Goal: Check status: Check status

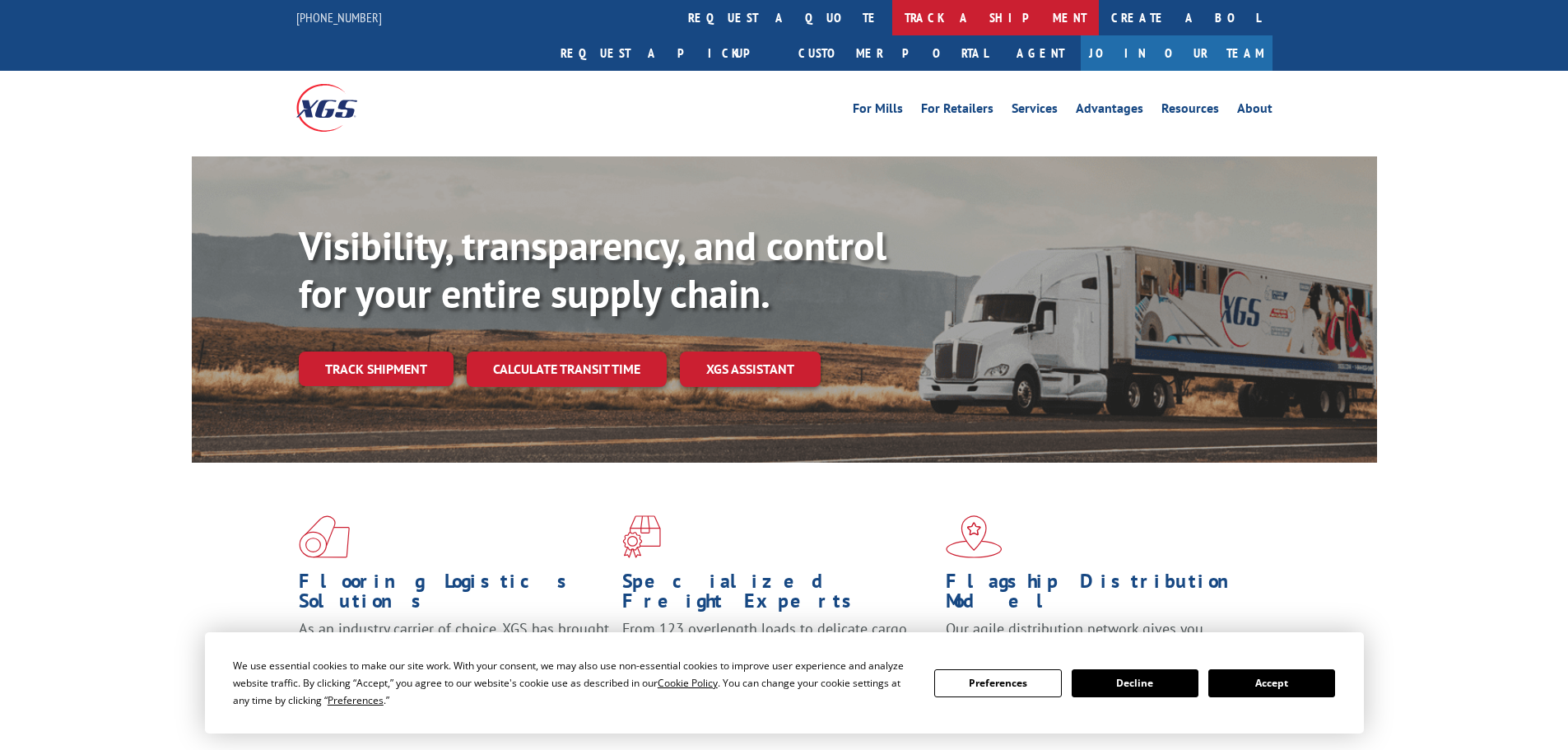
click at [892, 13] on link "track a shipment" at bounding box center [996, 18] width 206 height 35
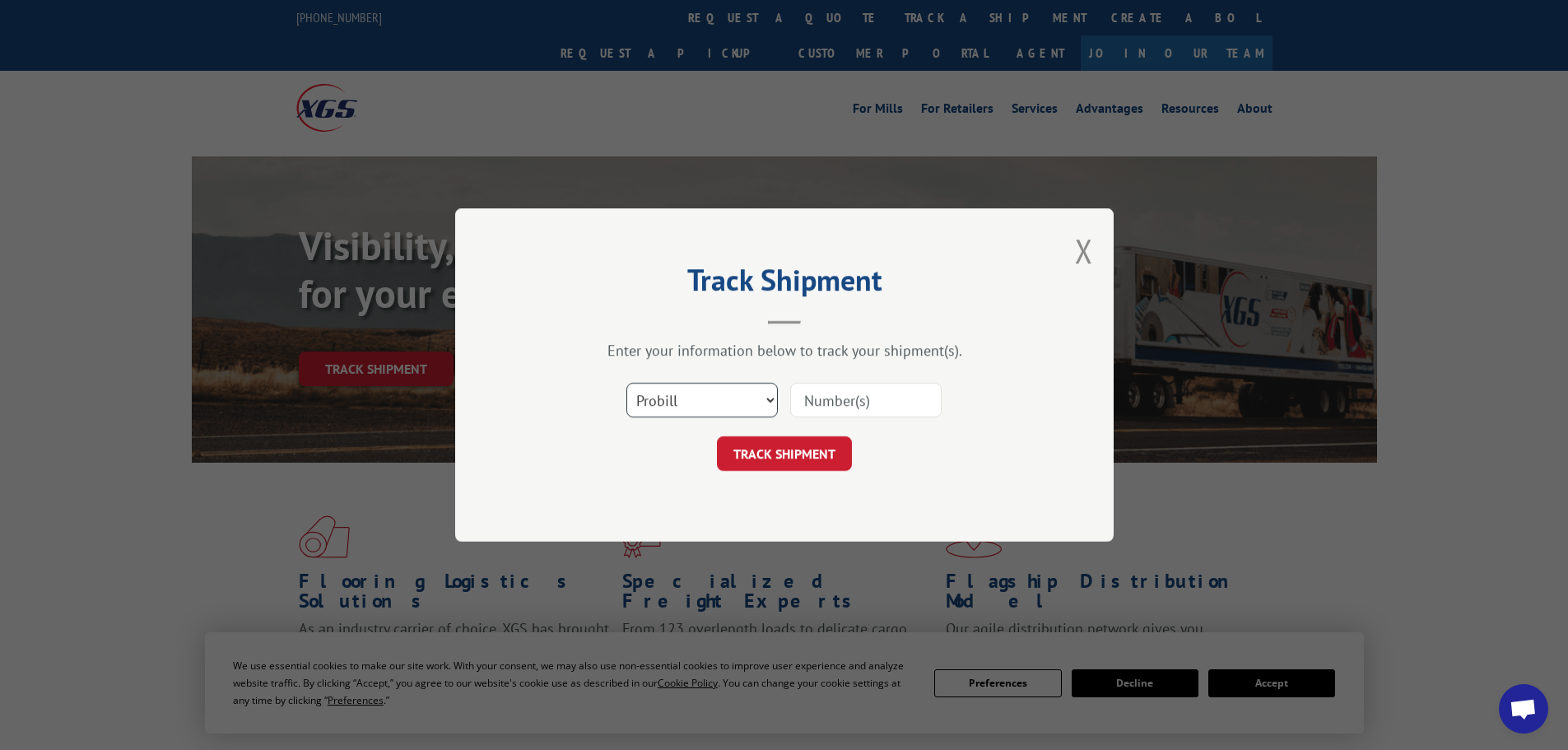
click at [730, 402] on select "Select category... Probill BOL PO" at bounding box center [702, 400] width 151 height 35
select select "bol"
click at [627, 382] on select "Select category... Probill BOL PO" at bounding box center [702, 400] width 151 height 35
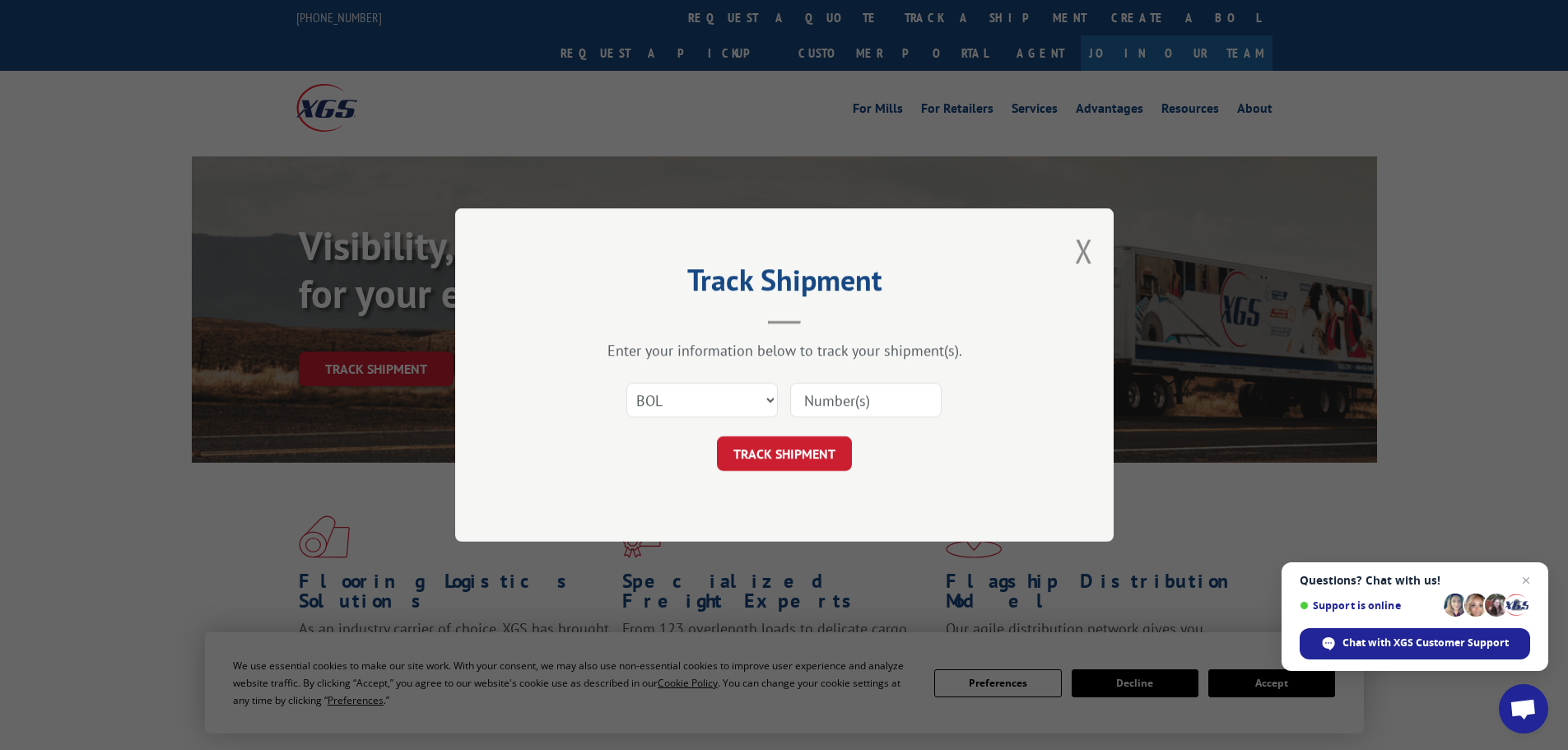
click at [811, 400] on input at bounding box center [866, 400] width 151 height 35
paste input "6008724"
type input "6008724"
click at [770, 444] on button "TRACK SHIPMENT" at bounding box center [784, 453] width 135 height 35
